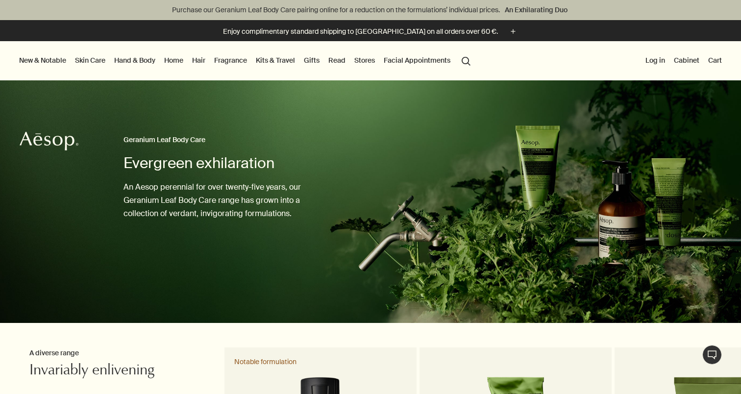
click at [95, 59] on link "Skin Care" at bounding box center [90, 60] width 34 height 13
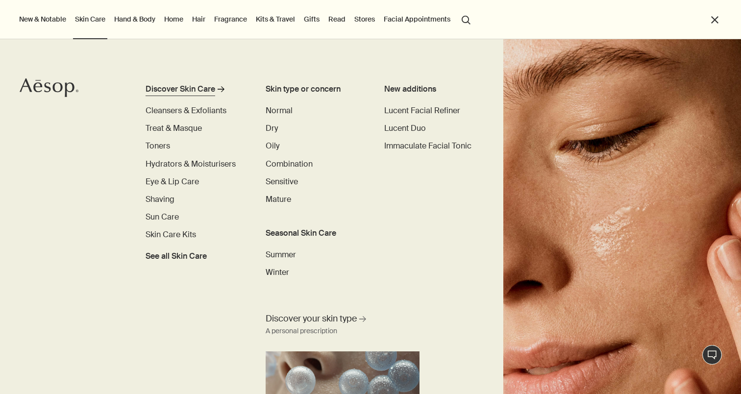
click at [203, 87] on div "Discover Skin Care" at bounding box center [181, 89] width 70 height 12
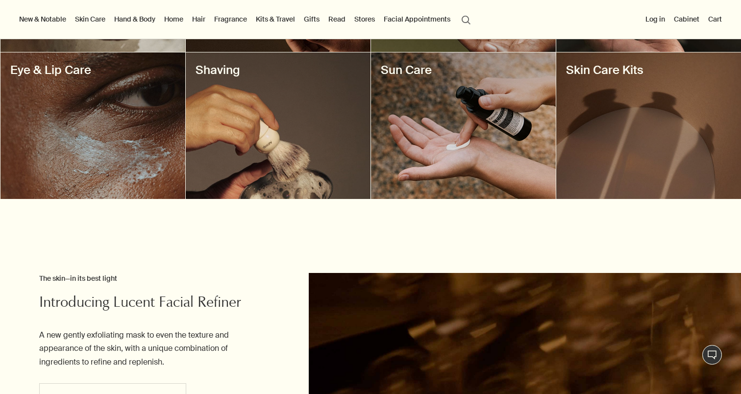
scroll to position [490, 0]
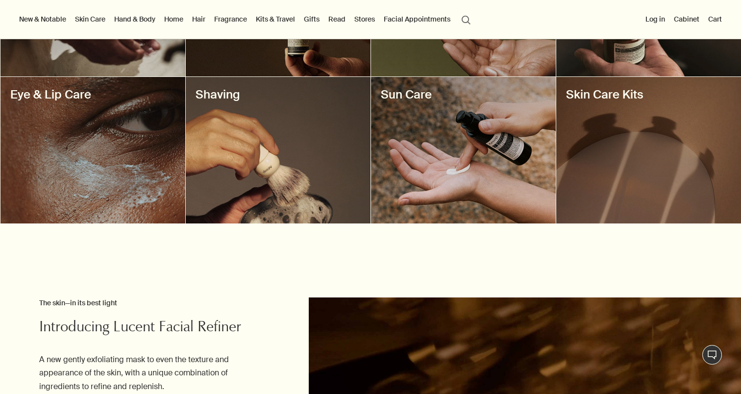
click at [300, 179] on div at bounding box center [278, 150] width 185 height 146
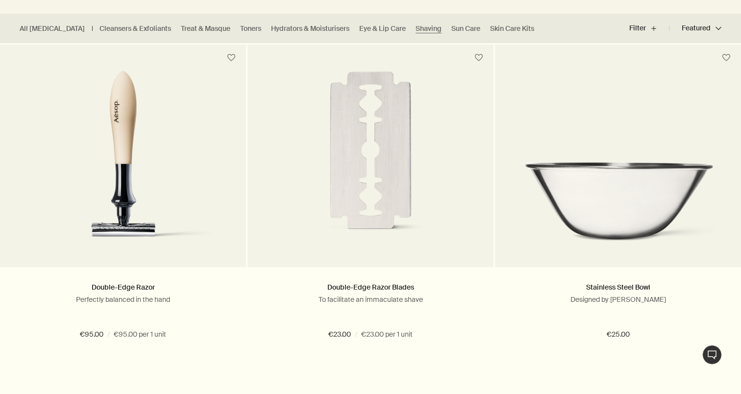
scroll to position [296, 0]
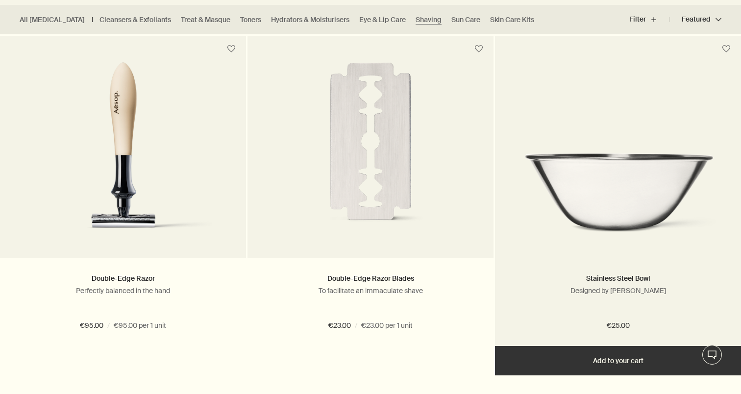
click at [566, 221] on picture at bounding box center [618, 152] width 217 height 181
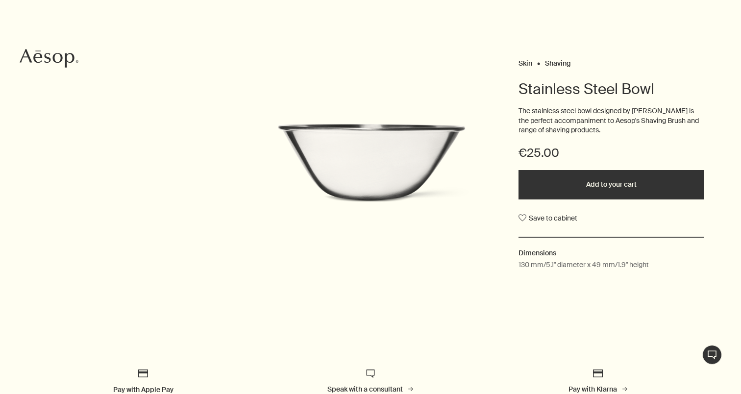
scroll to position [84, 0]
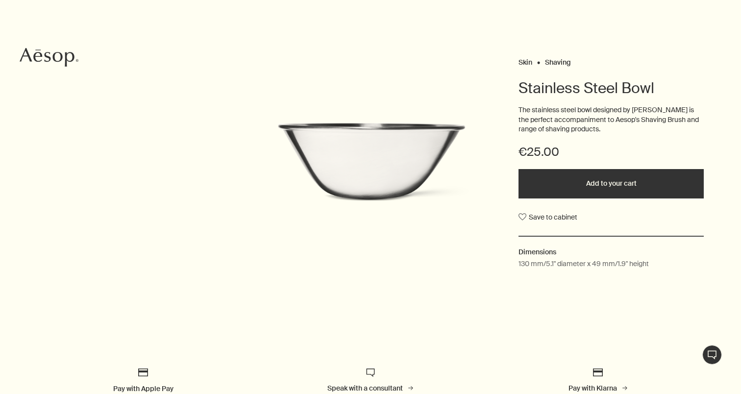
click at [369, 163] on img at bounding box center [371, 167] width 216 height 90
click at [370, 167] on img at bounding box center [371, 167] width 216 height 90
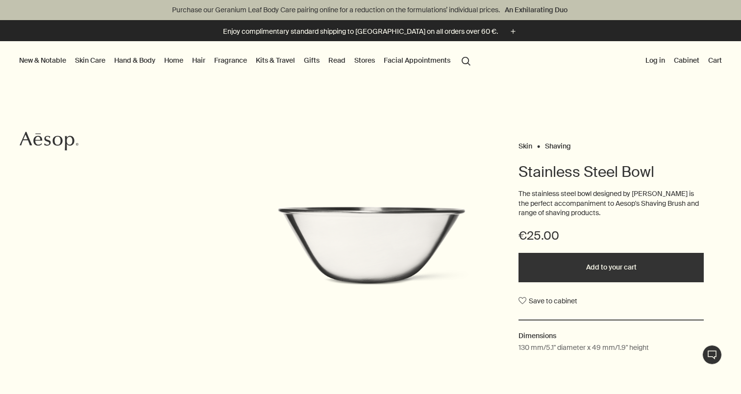
scroll to position [0, 0]
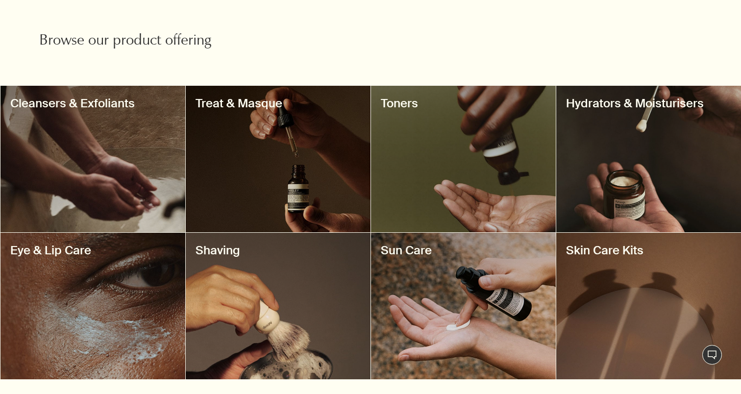
scroll to position [336, 0]
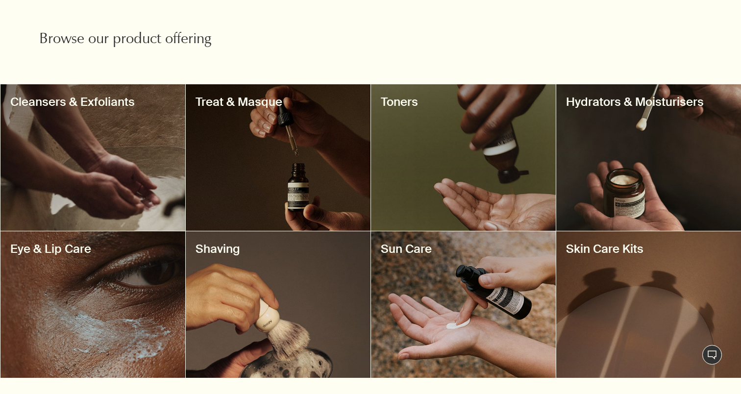
click at [616, 253] on h3 "Skin Care Kits" at bounding box center [648, 249] width 165 height 16
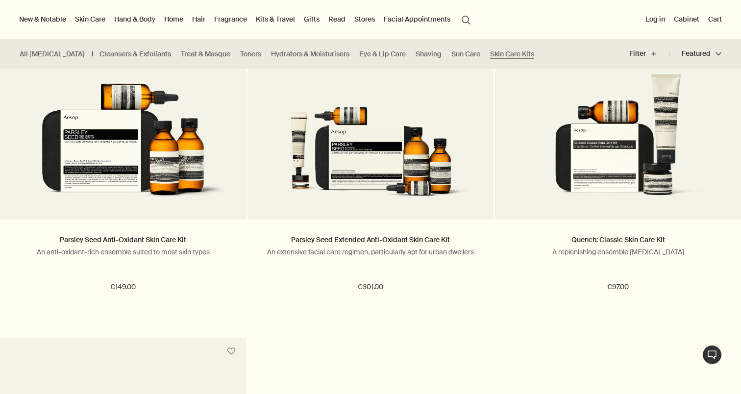
scroll to position [307, 0]
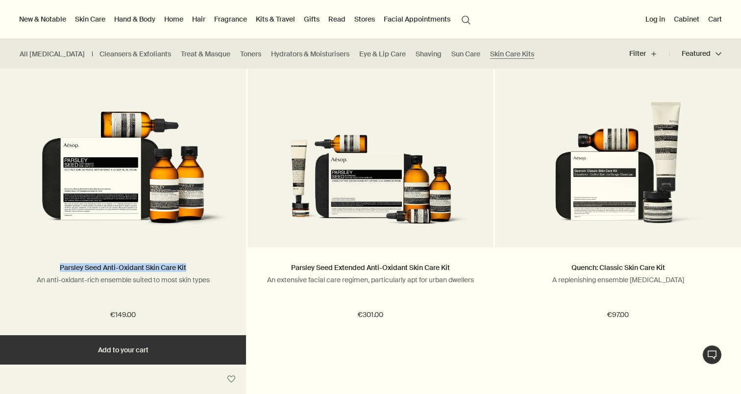
drag, startPoint x: 54, startPoint y: 268, endPoint x: 190, endPoint y: 269, distance: 135.2
click at [190, 269] on h2 "Parsley Seed Anti-Oxidant Skin Care Kit" at bounding box center [123, 268] width 217 height 12
copy link "Parsley Seed Anti-Oxidant Skin Care Kit"
